Goal: Task Accomplishment & Management: Use online tool/utility

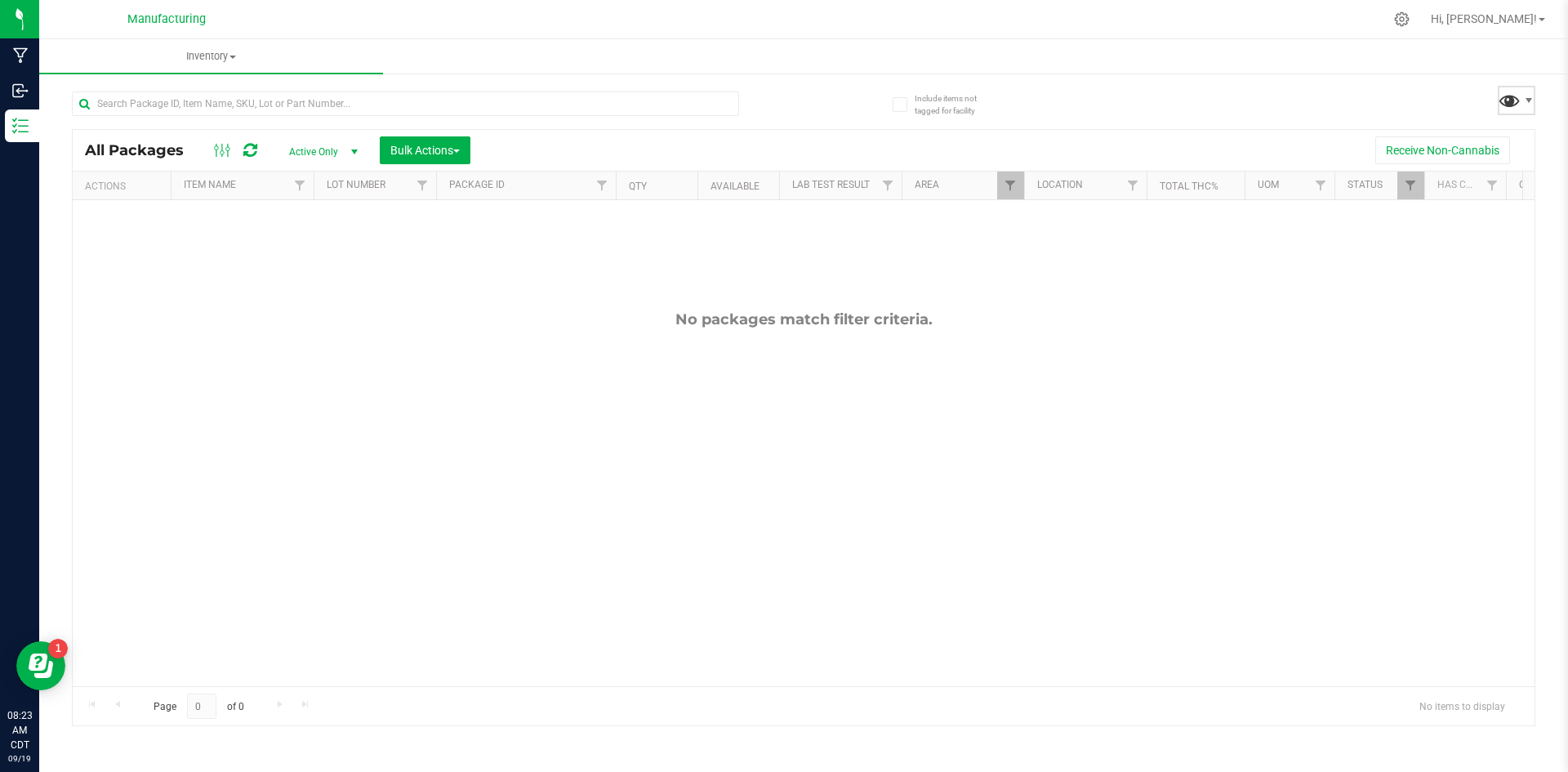
click at [1506, 111] on span at bounding box center [1509, 100] width 23 height 23
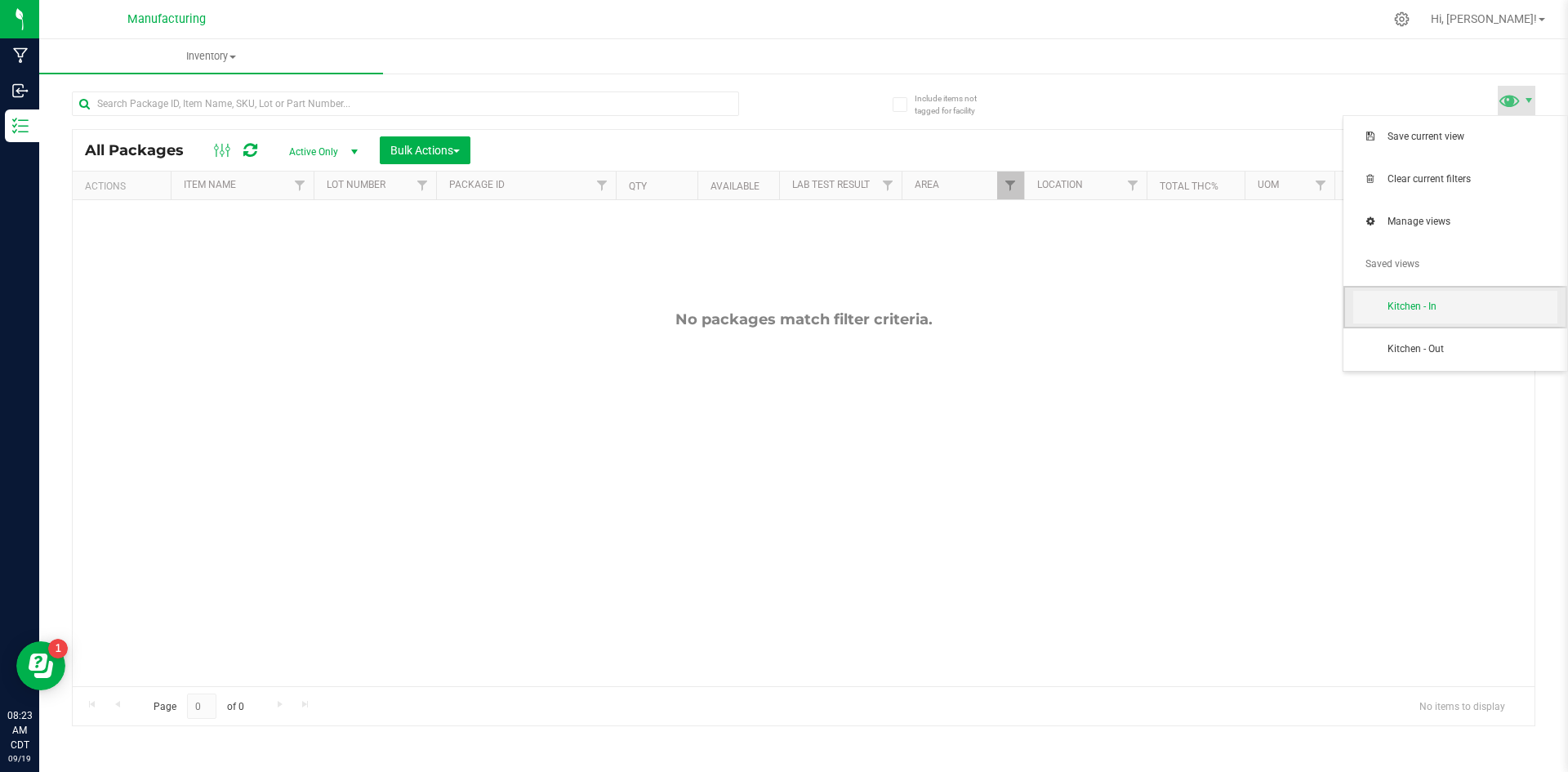
click at [1445, 304] on span "Kitchen - In" at bounding box center [1472, 307] width 170 height 14
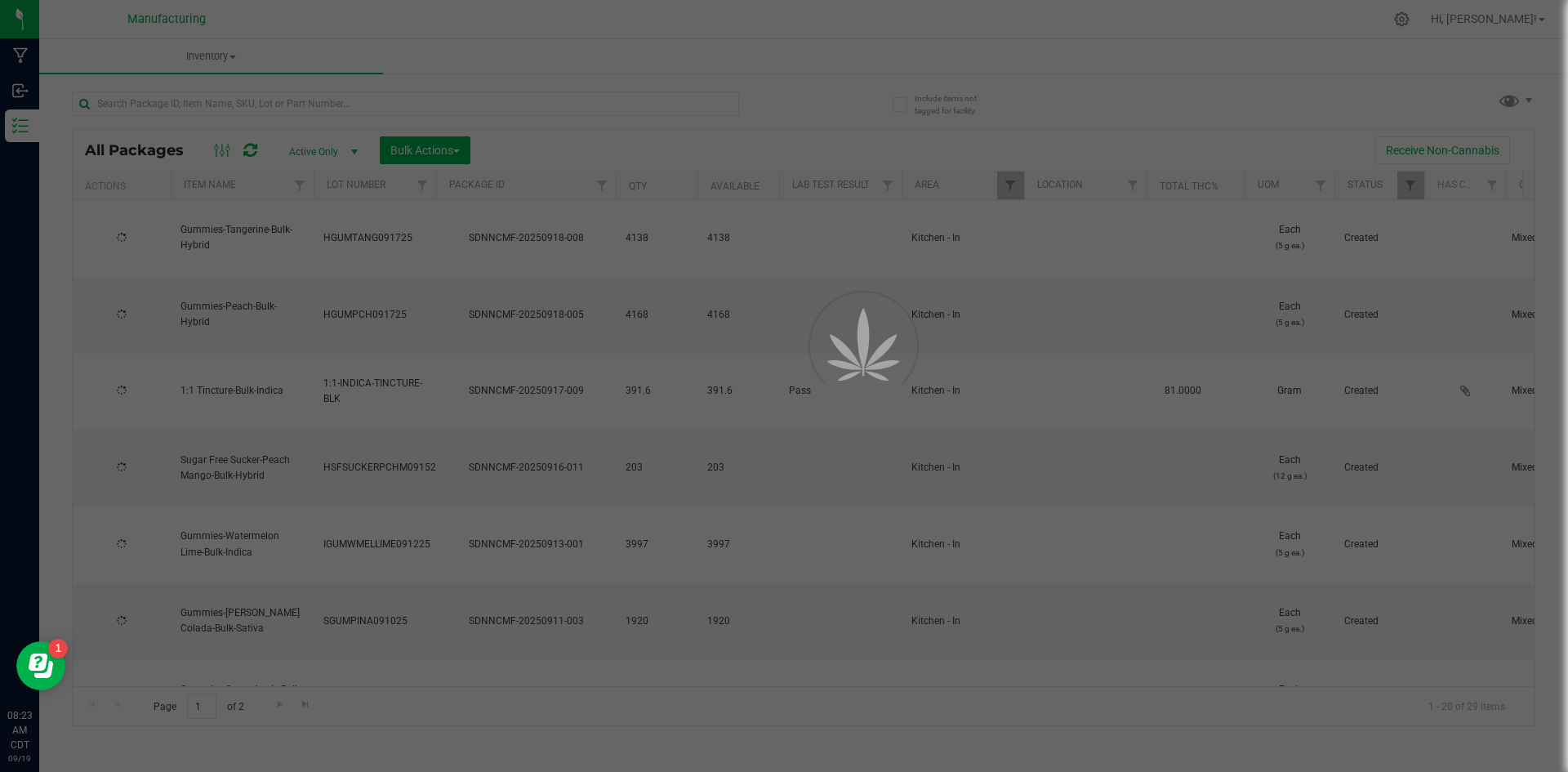
type input "[DATE]"
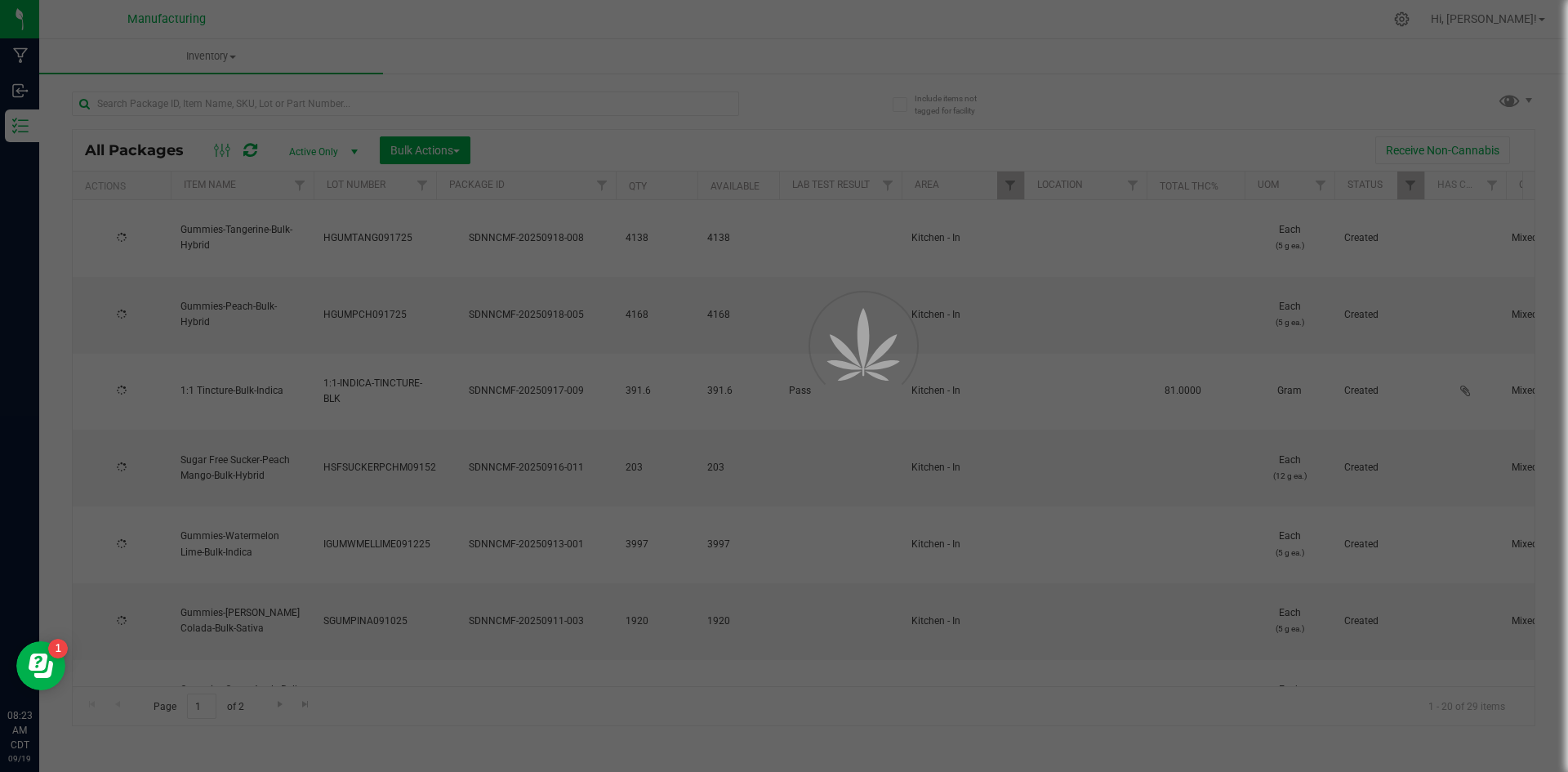
type input "[DATE]"
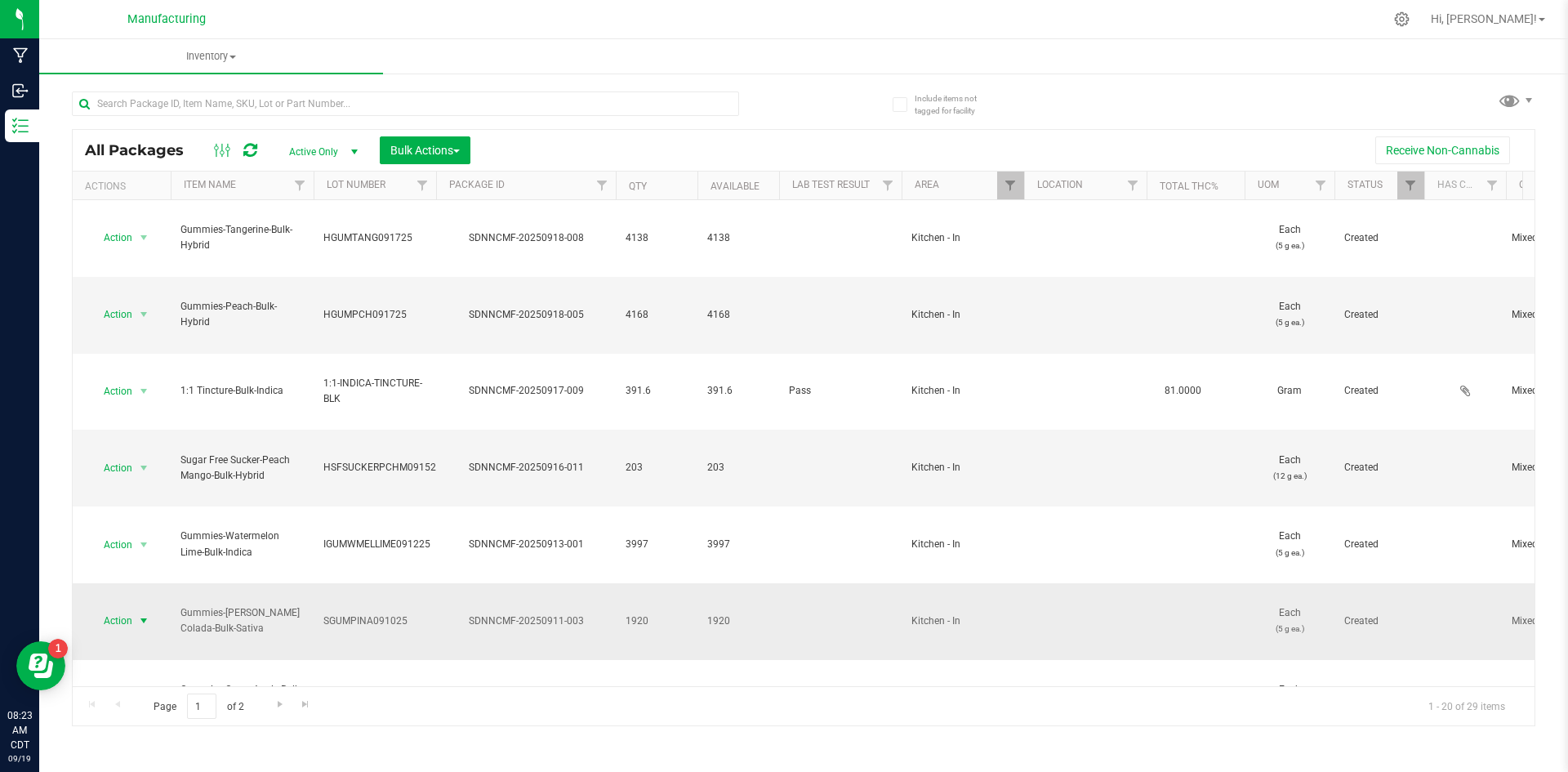
click at [114, 609] on span "Action" at bounding box center [111, 620] width 44 height 23
click at [112, 597] on li "Print package label" at bounding box center [141, 607] width 103 height 45
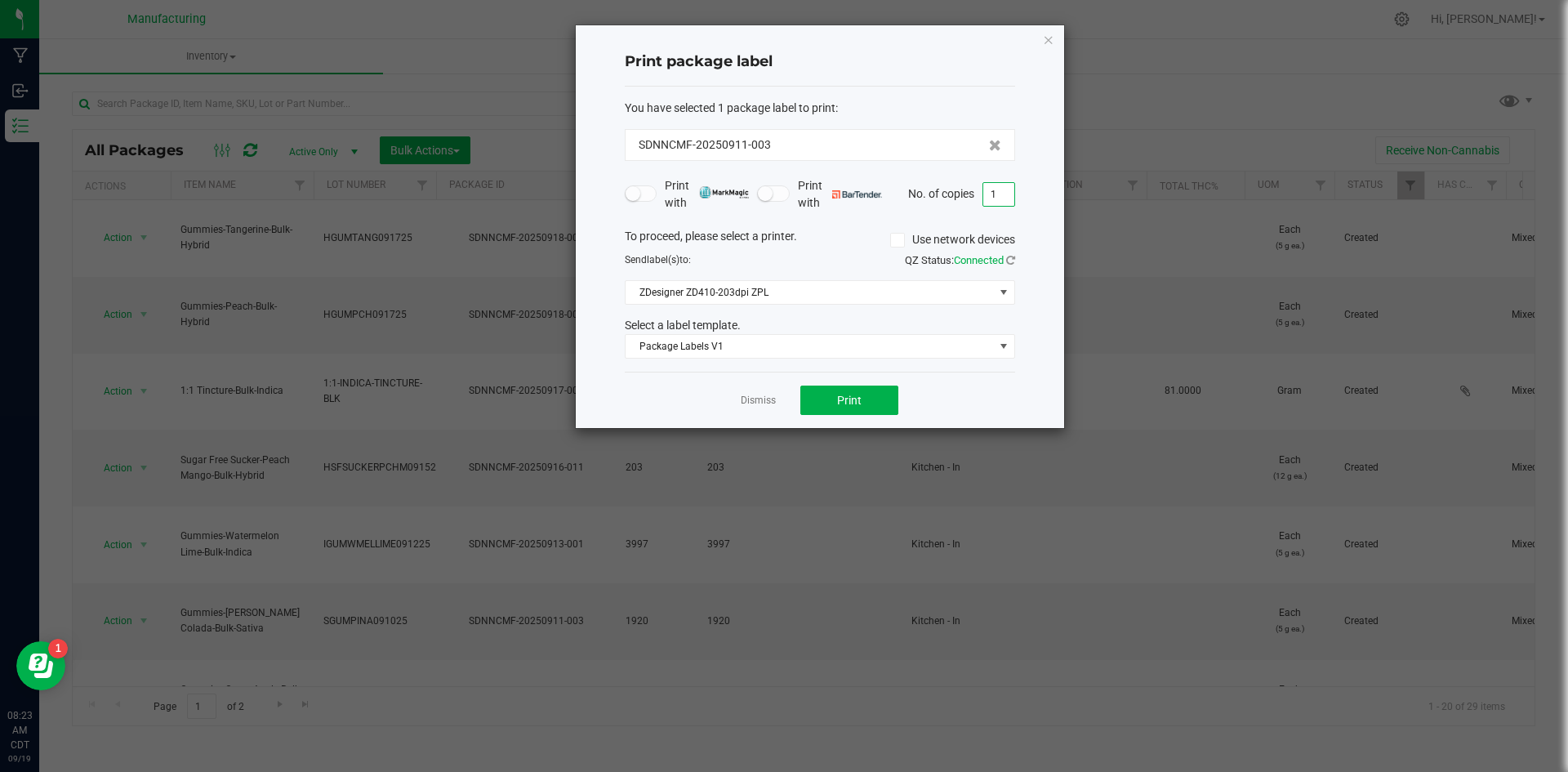
click at [997, 197] on input "1" at bounding box center [998, 194] width 31 height 23
type input "2"
click at [860, 404] on span "Print" at bounding box center [849, 400] width 24 height 13
click at [763, 399] on link "Dismiss" at bounding box center [758, 400] width 35 height 14
